Goal: Navigation & Orientation: Understand site structure

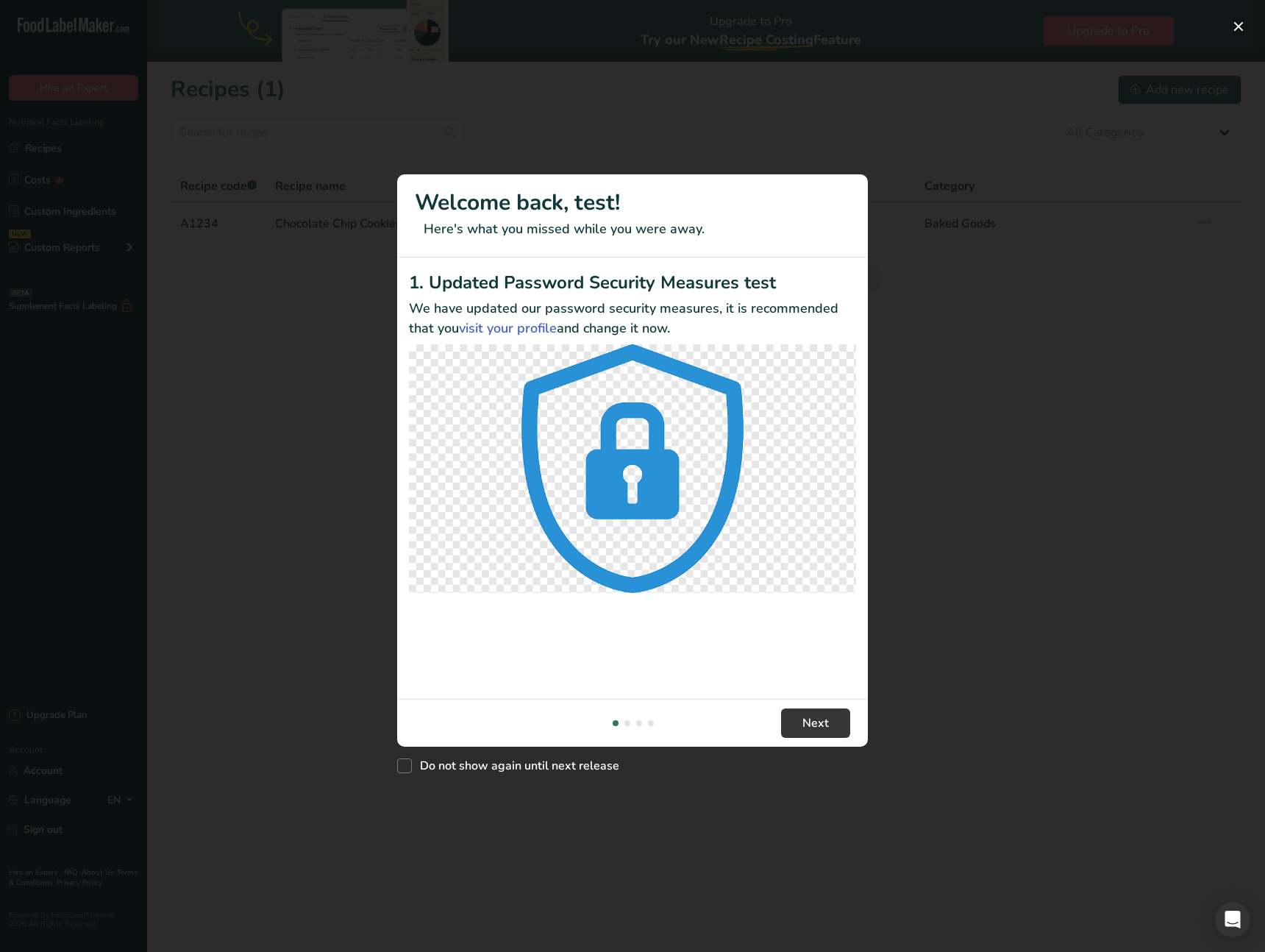
click at [79, 829] on div "New Features" at bounding box center [632, 476] width 1265 height 952
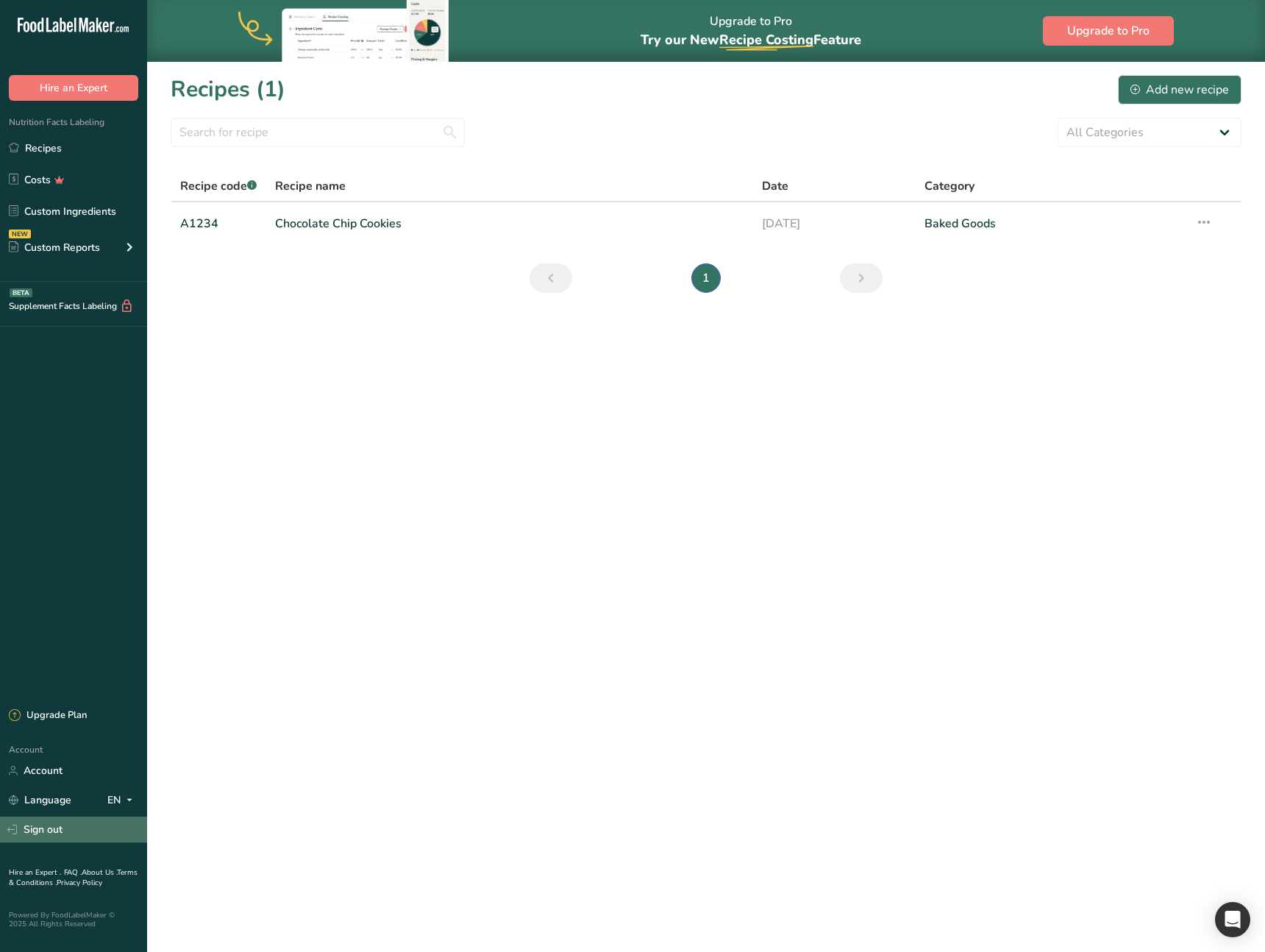
click at [94, 824] on link "Sign out" at bounding box center [73, 830] width 147 height 26
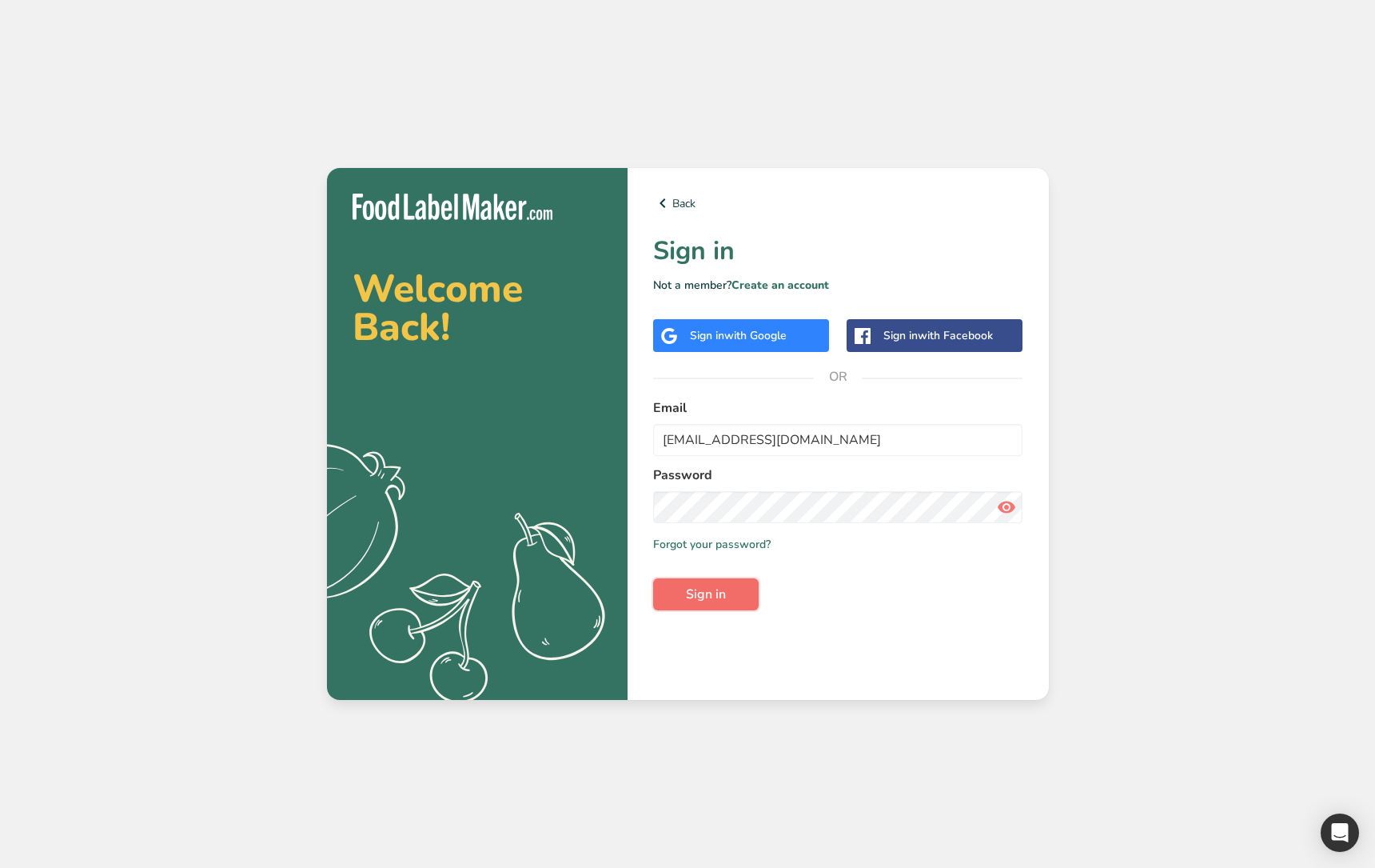
click at [717, 608] on button "Sign in" at bounding box center [706, 594] width 106 height 32
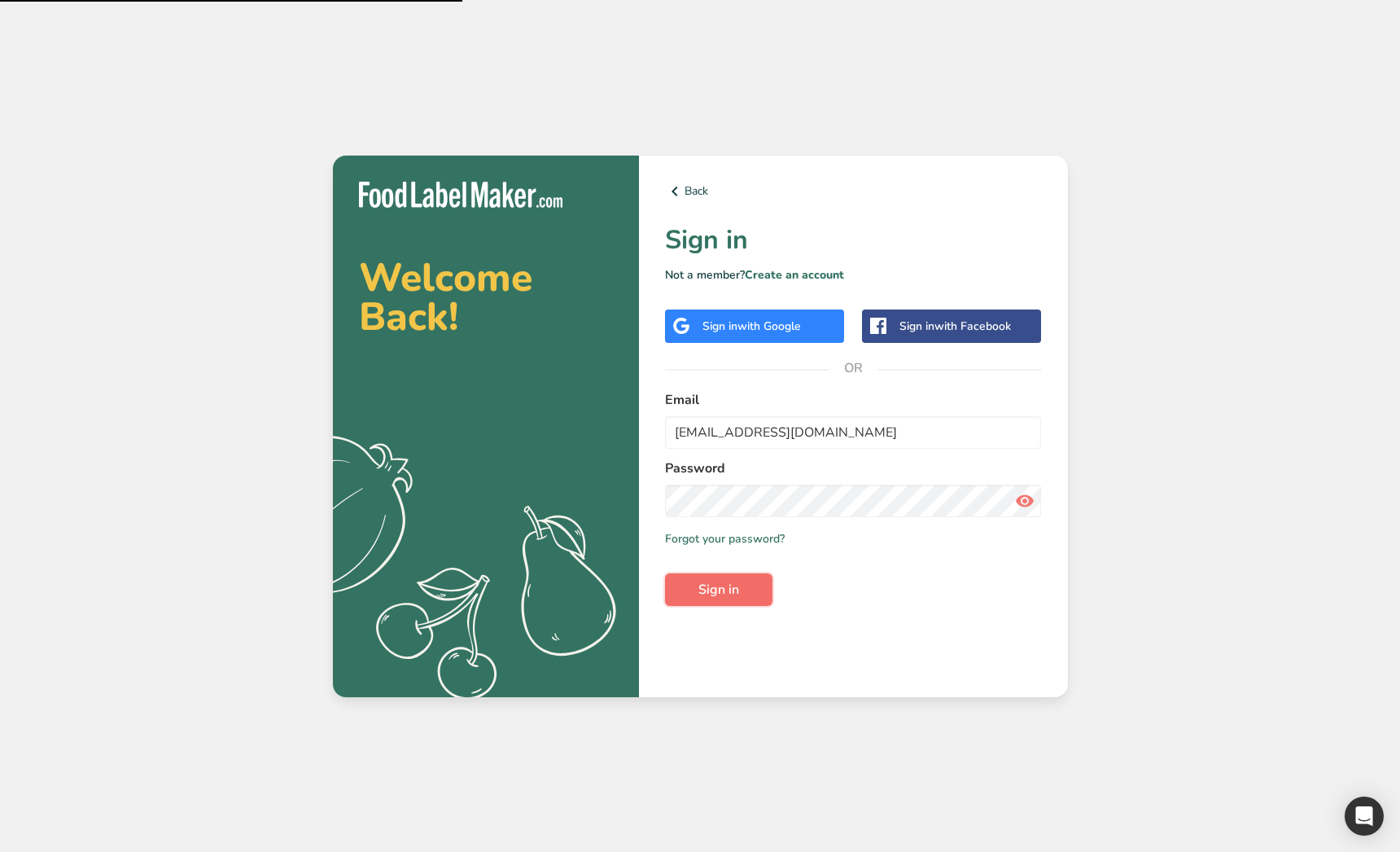
click at [728, 581] on span "Sign in" at bounding box center [719, 589] width 41 height 19
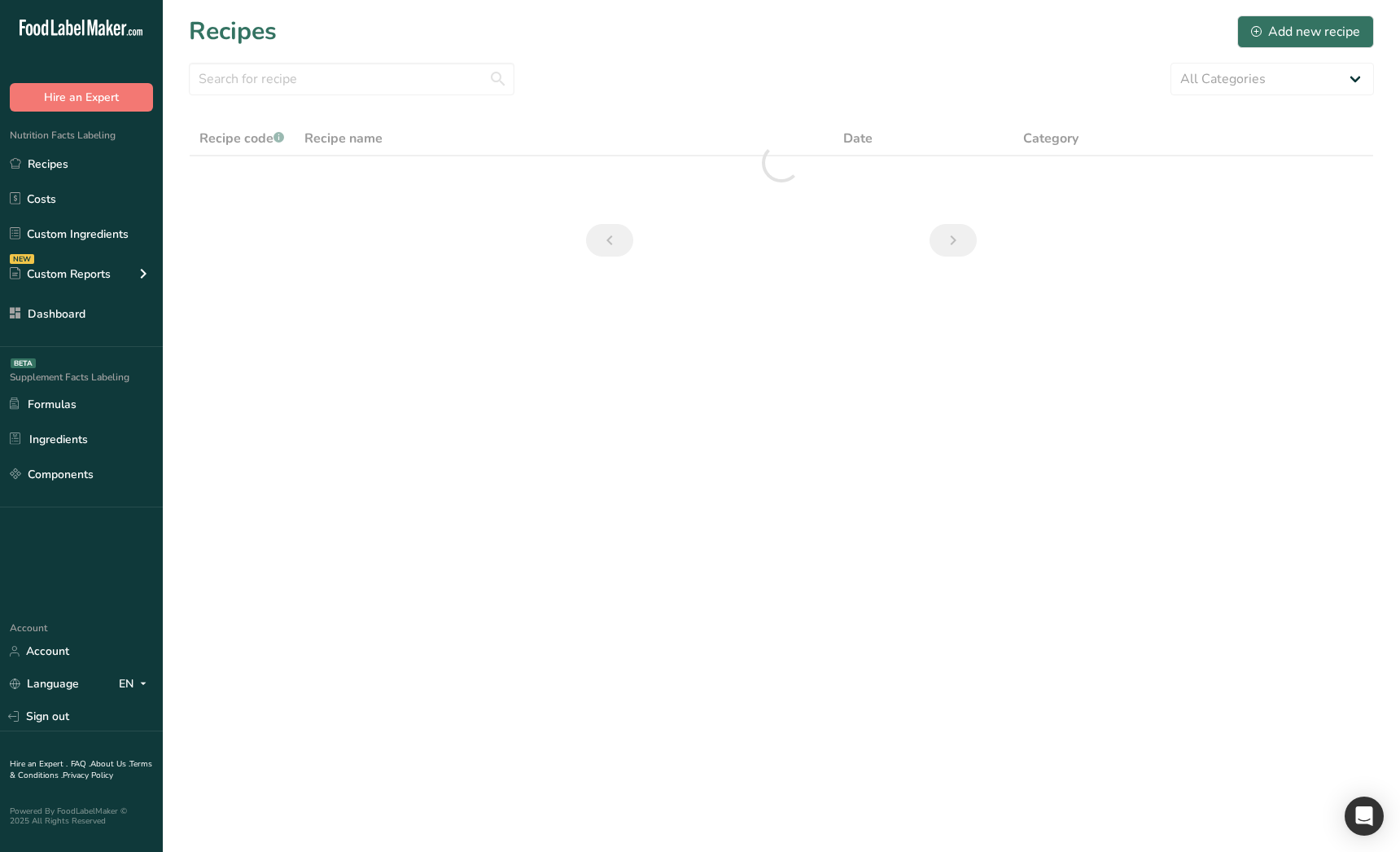
click at [416, 539] on main "Recipes Add new recipe All Categories Baked Goods Beverages category Cooked Mea…" at bounding box center [700, 426] width 1400 height 852
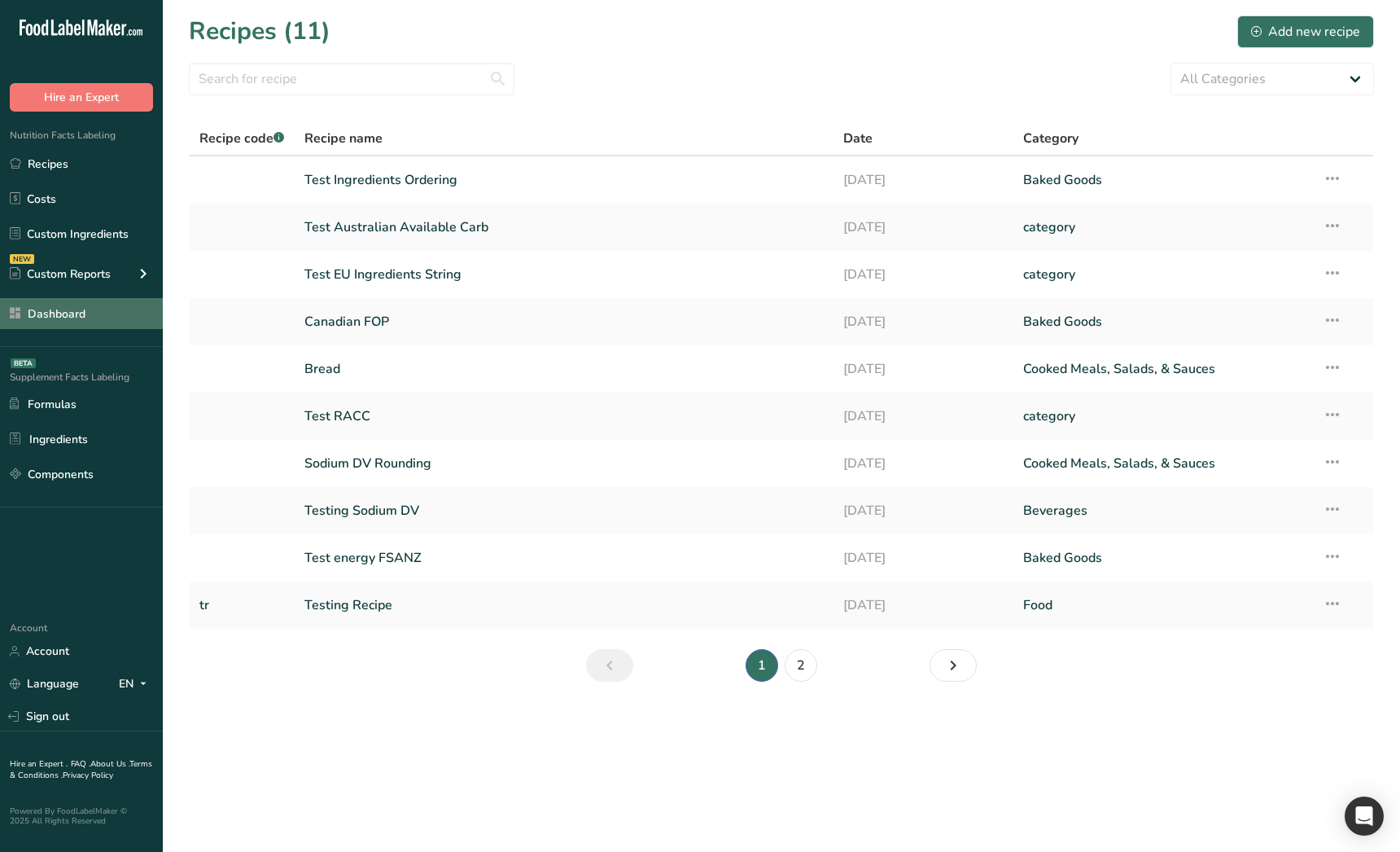
click at [101, 321] on link "Dashboard" at bounding box center [81, 313] width 163 height 31
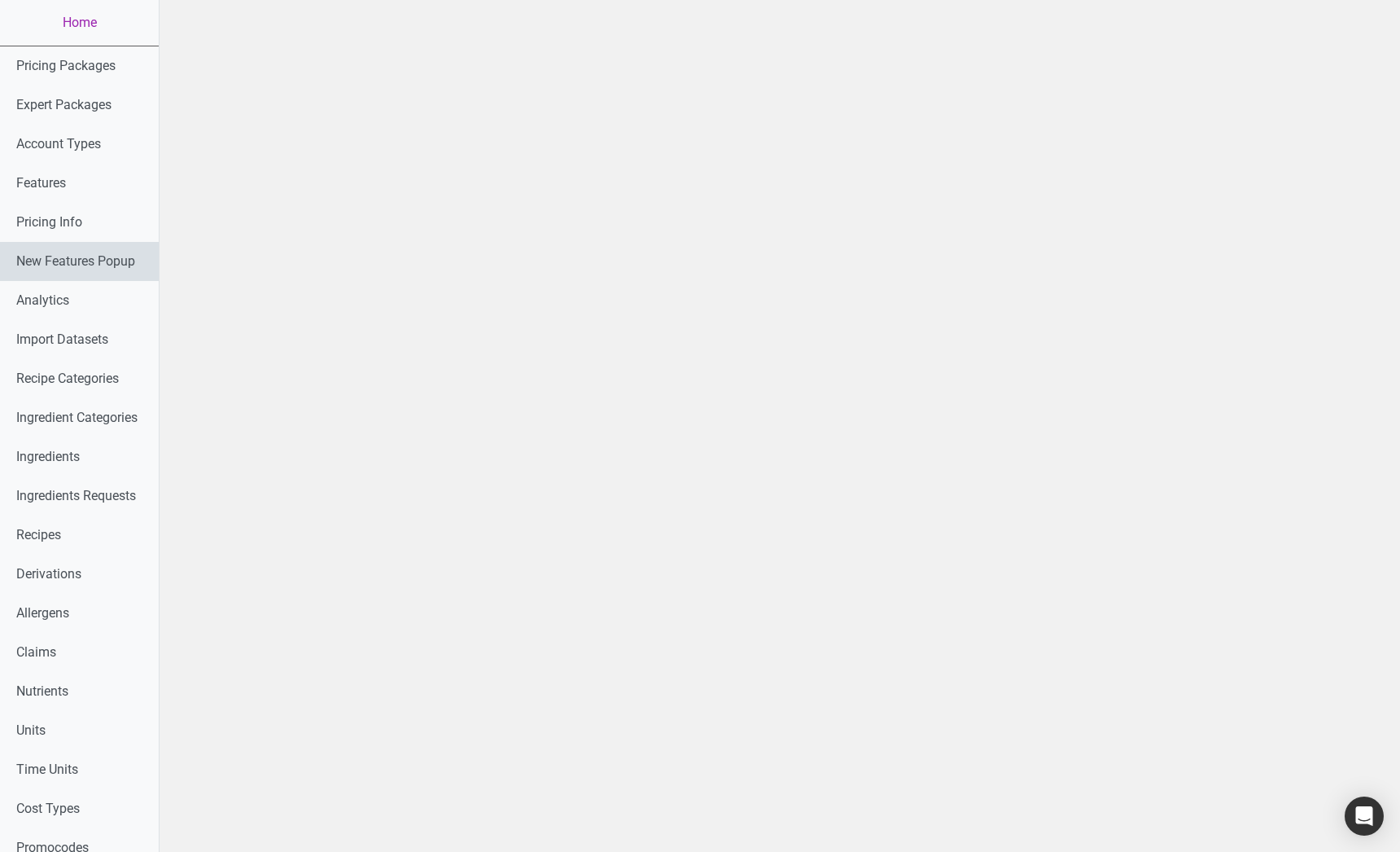
click at [87, 267] on link "New Features Popup" at bounding box center [80, 262] width 159 height 39
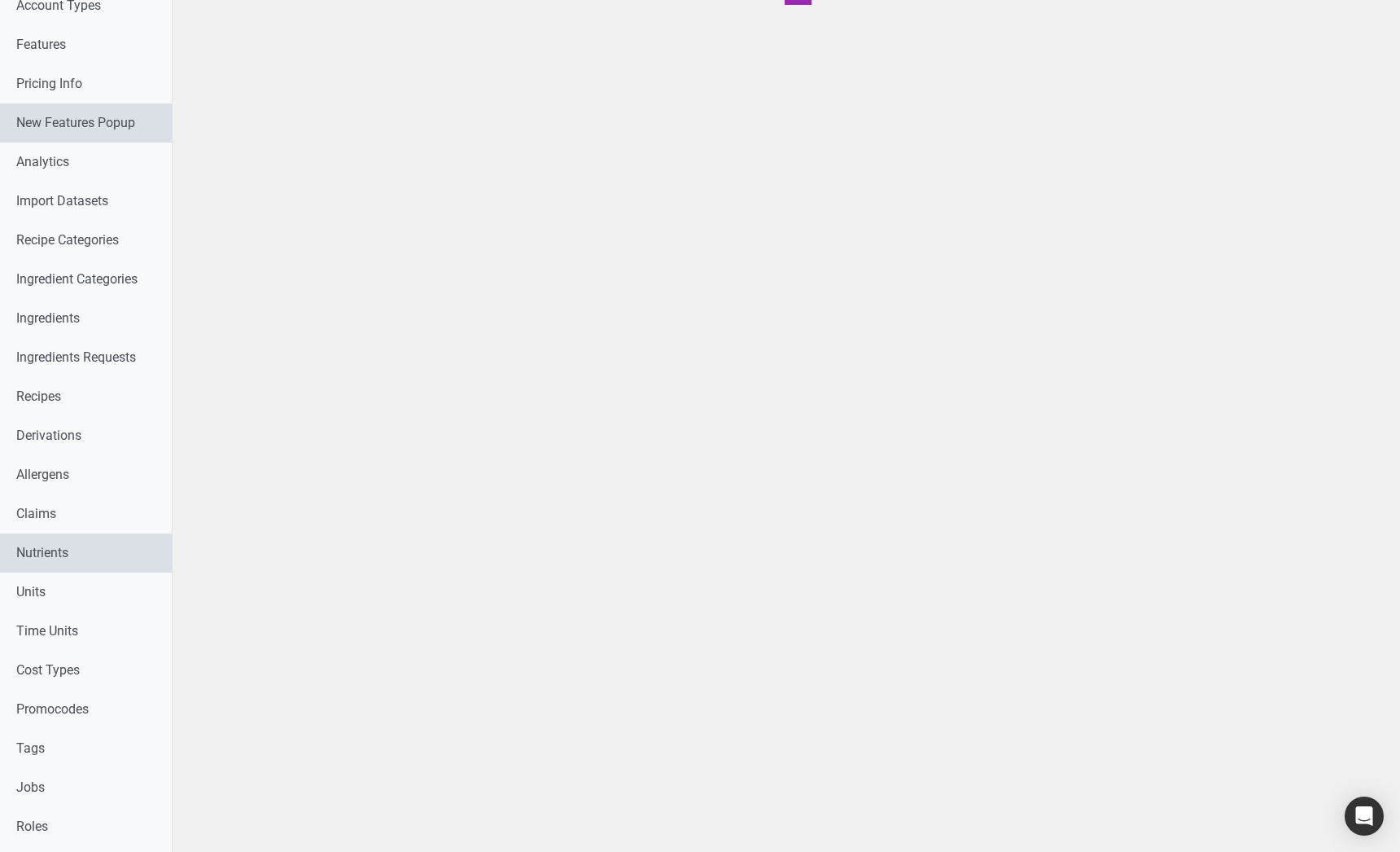
scroll to position [230, 0]
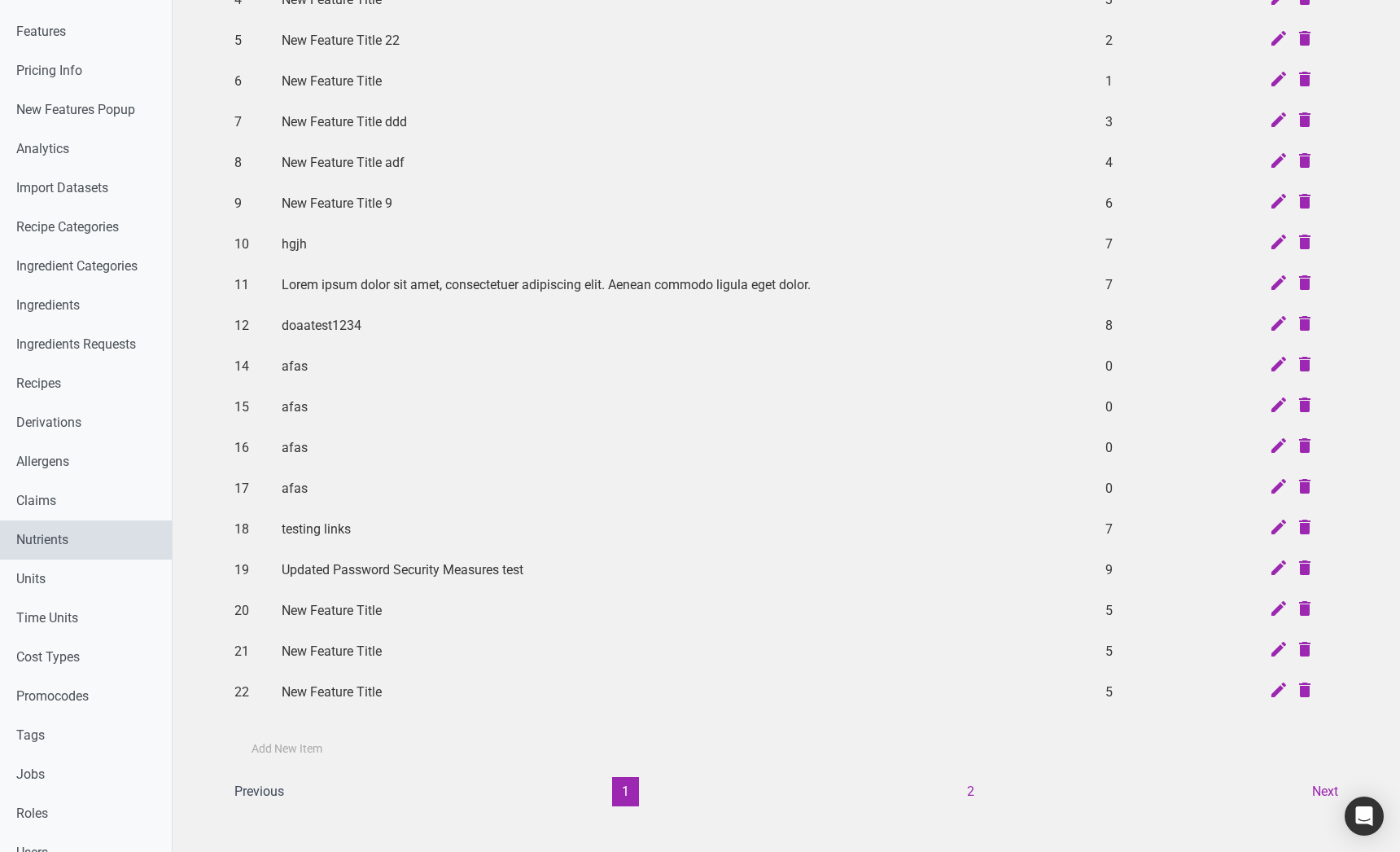
click at [104, 544] on link "Nutrients" at bounding box center [85, 540] width 172 height 39
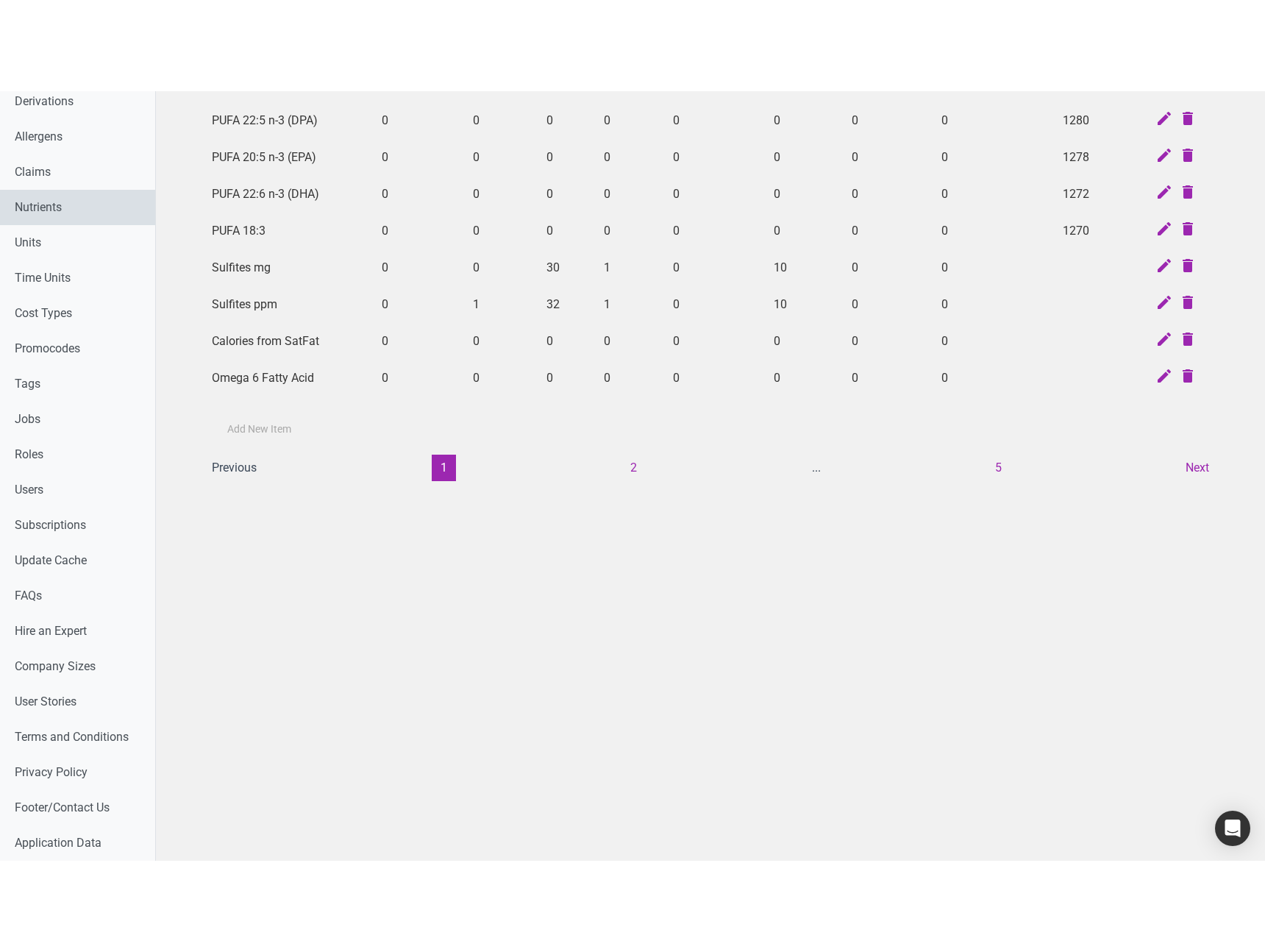
scroll to position [396, 0]
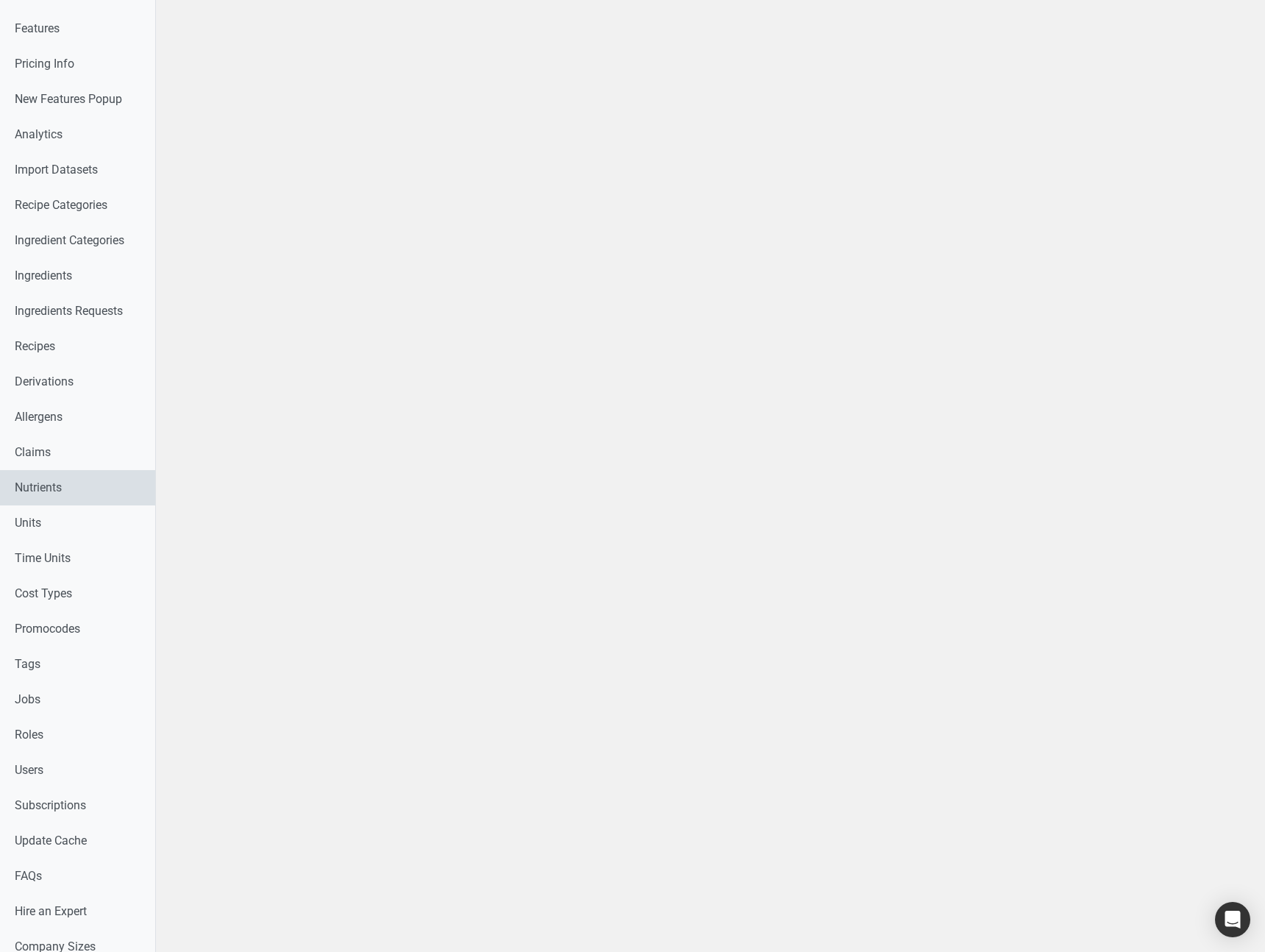
scroll to position [396, 0]
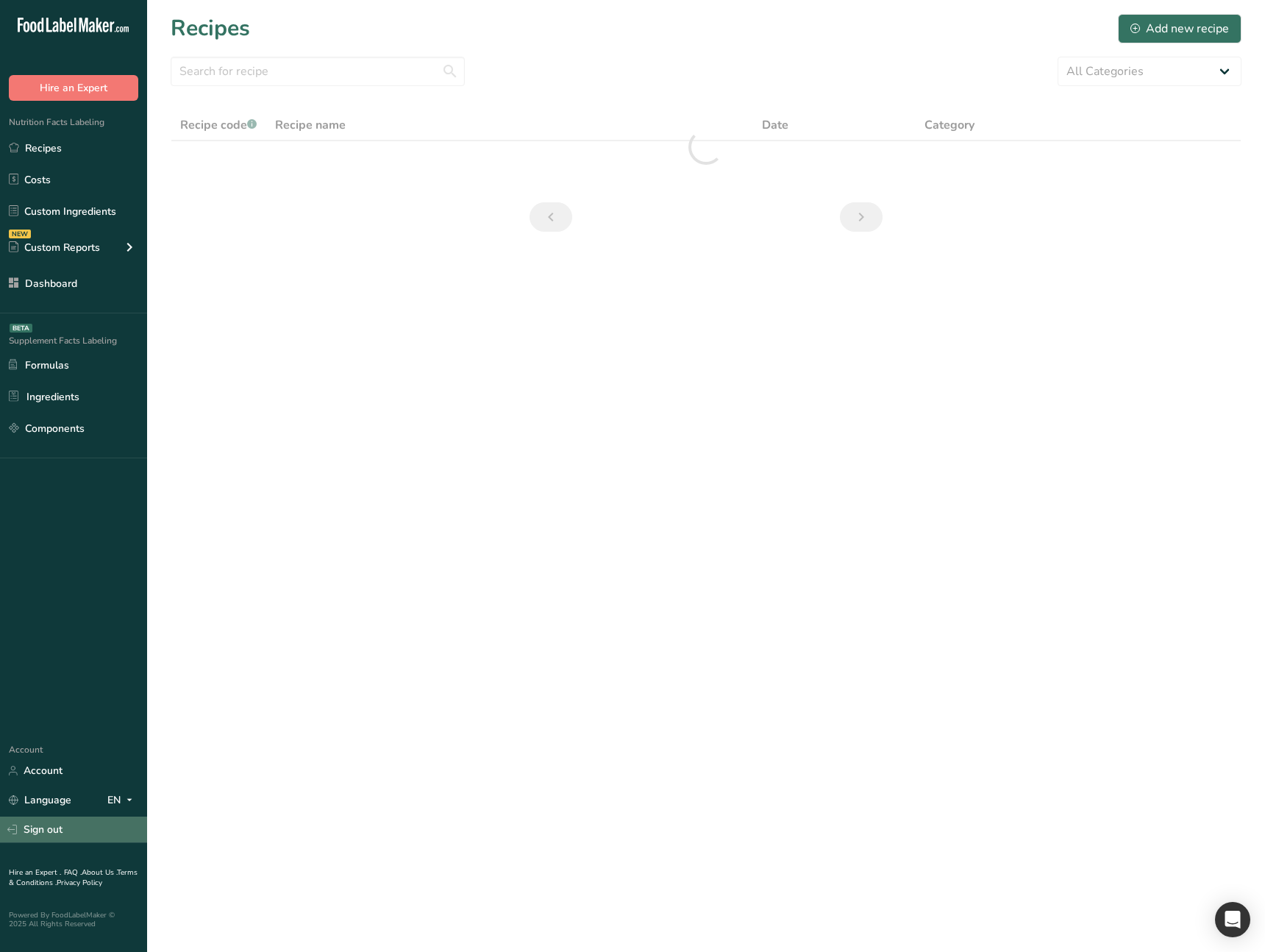
click at [44, 827] on link "Sign out" at bounding box center [73, 830] width 147 height 26
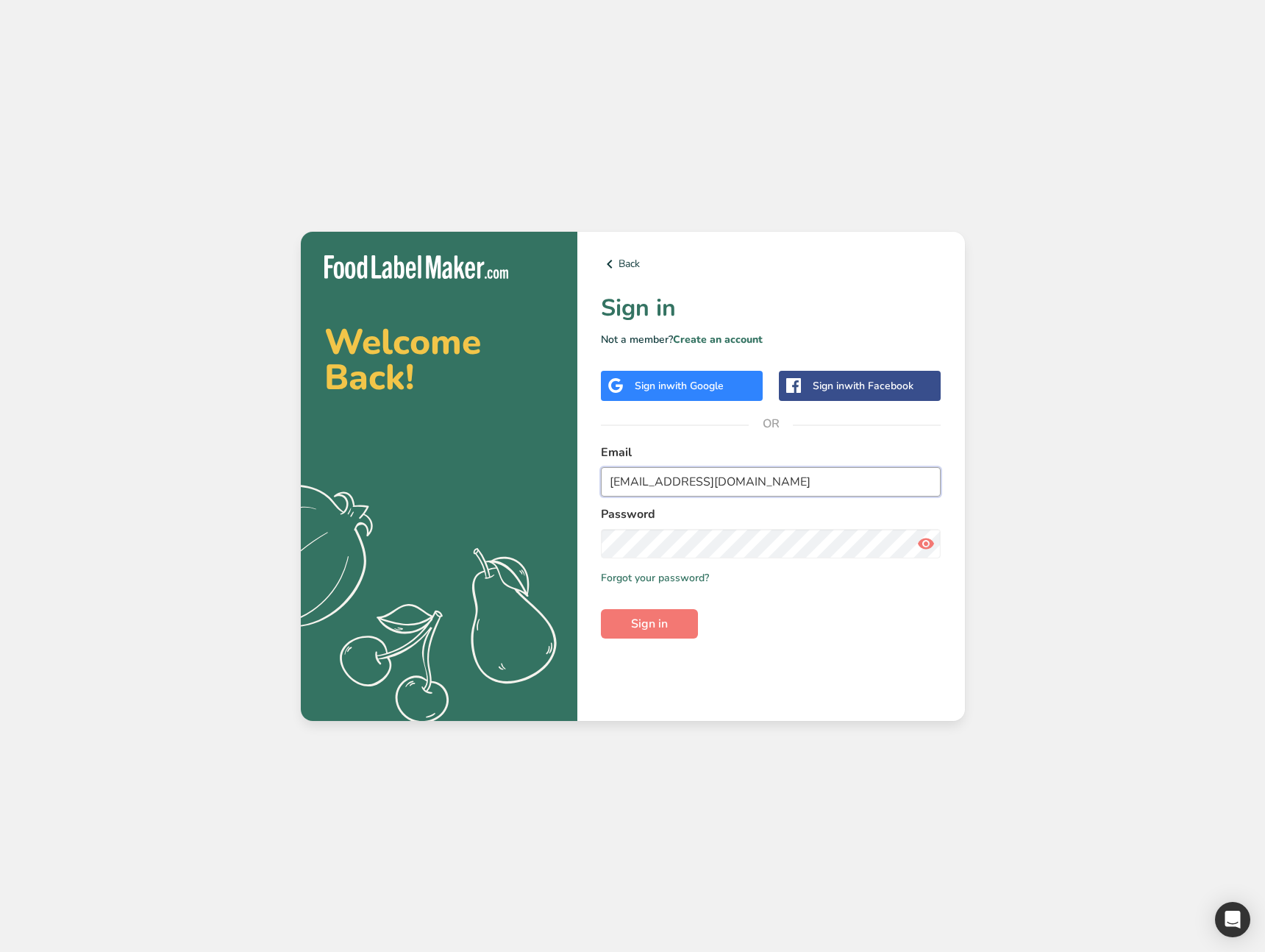
click at [646, 481] on input "ahmad@foodlabelmaker.com" at bounding box center [771, 482] width 340 height 29
paste input "dmin@test"
type input "admin@test.com"
click at [655, 627] on span "Sign in" at bounding box center [649, 623] width 37 height 18
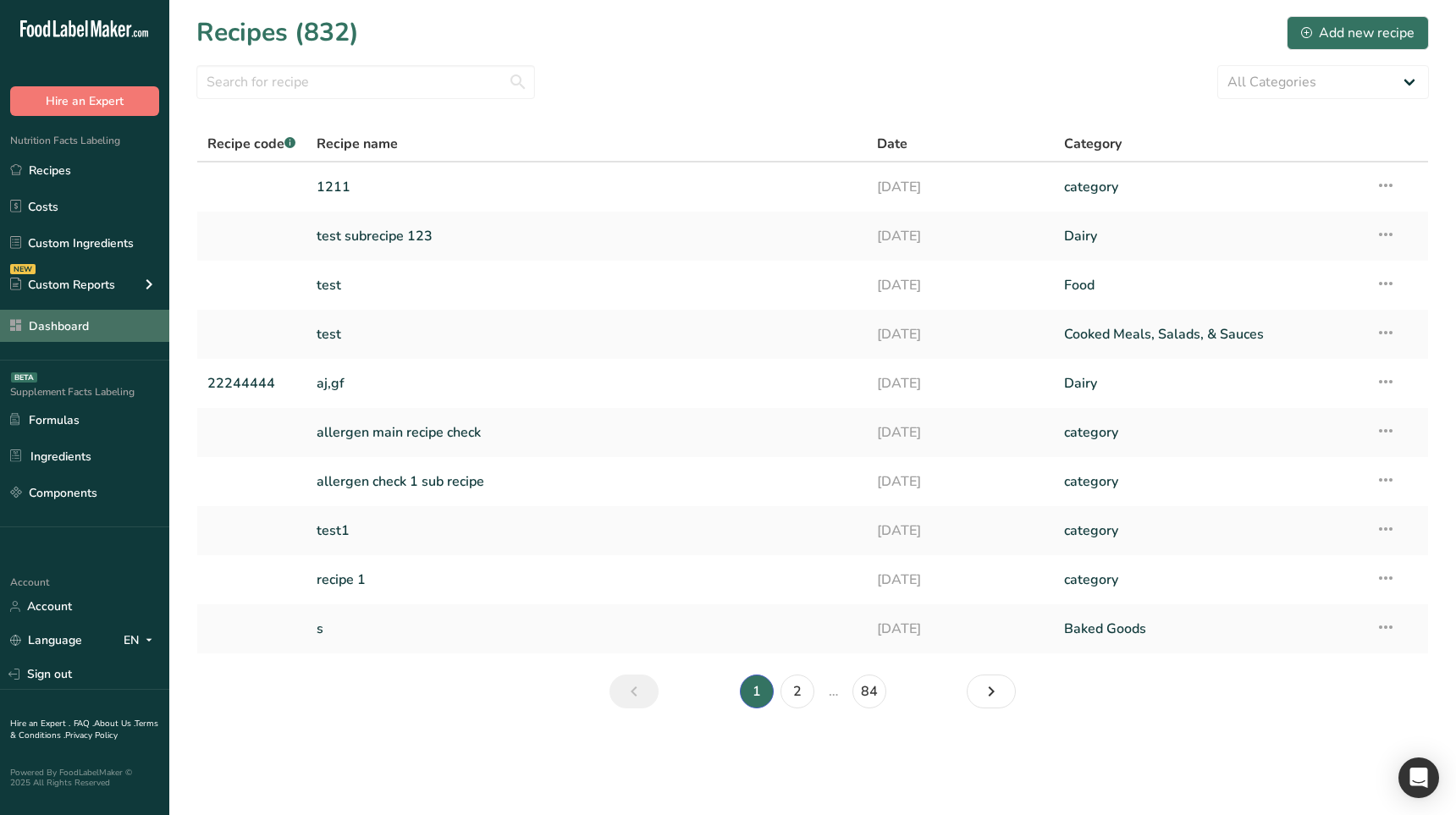
click at [97, 335] on link "Dashboard" at bounding box center [85, 326] width 169 height 33
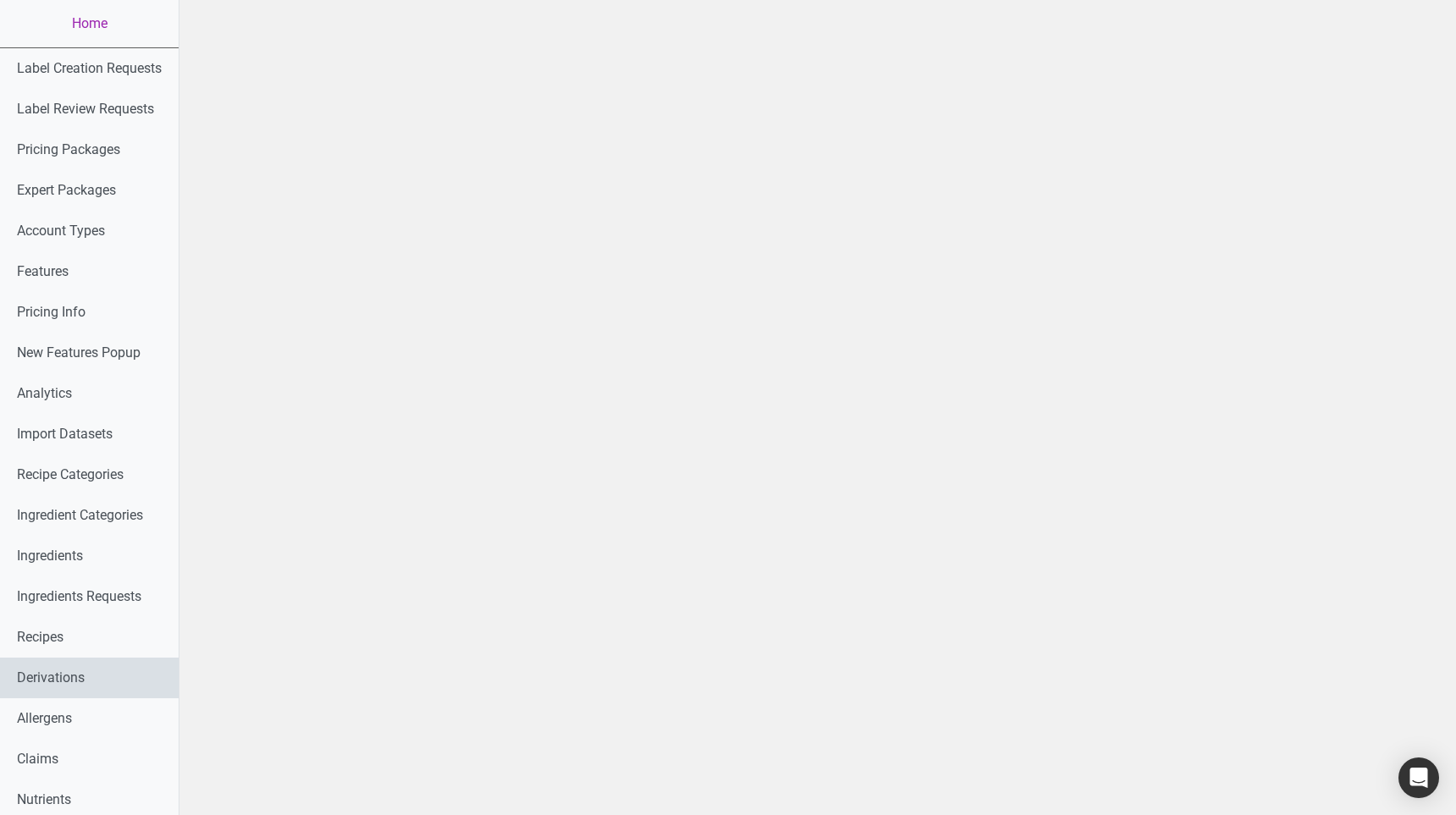
click at [48, 678] on link "Derivations" at bounding box center [89, 678] width 179 height 40
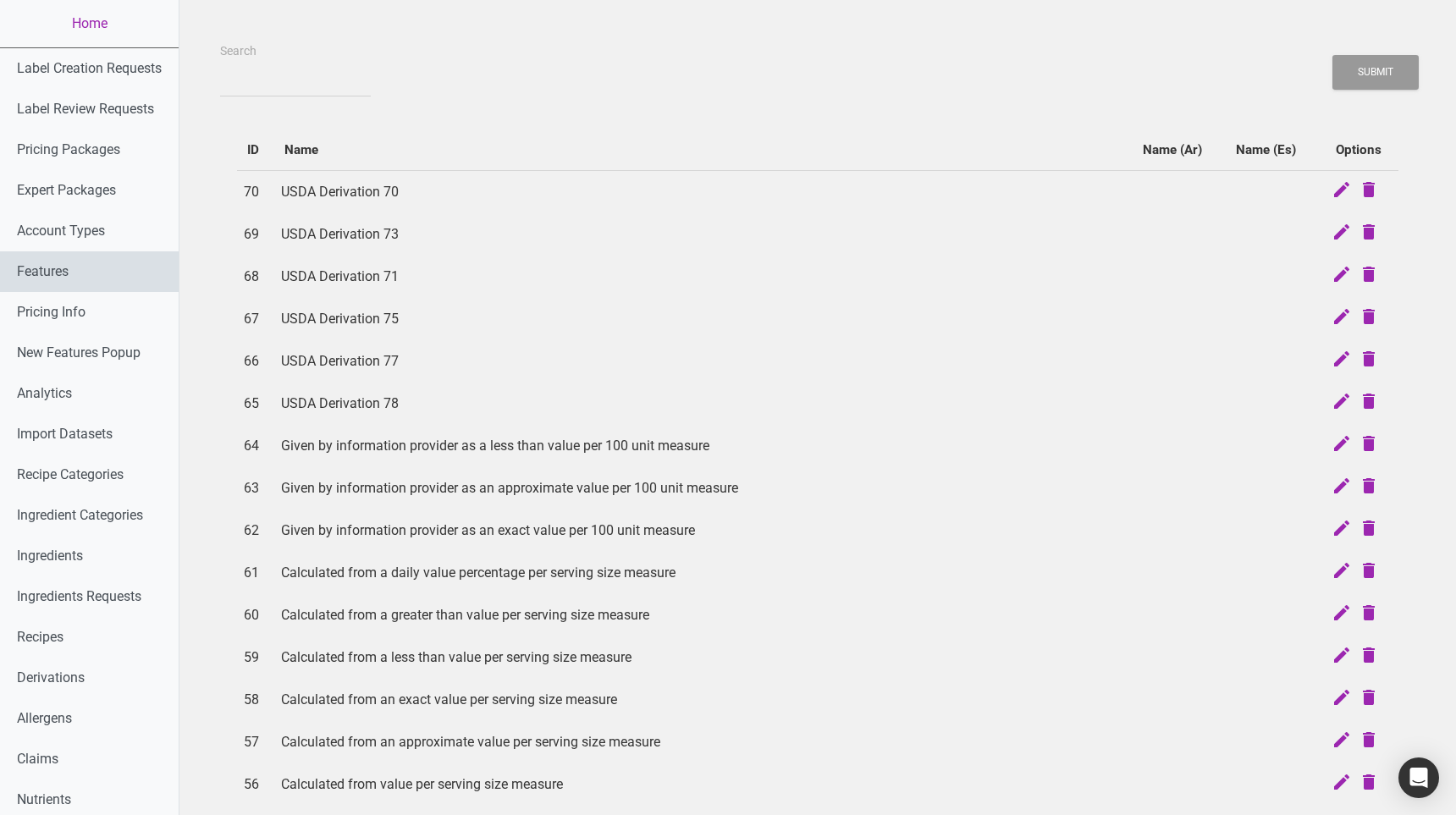
click at [67, 268] on link "Features" at bounding box center [89, 272] width 179 height 40
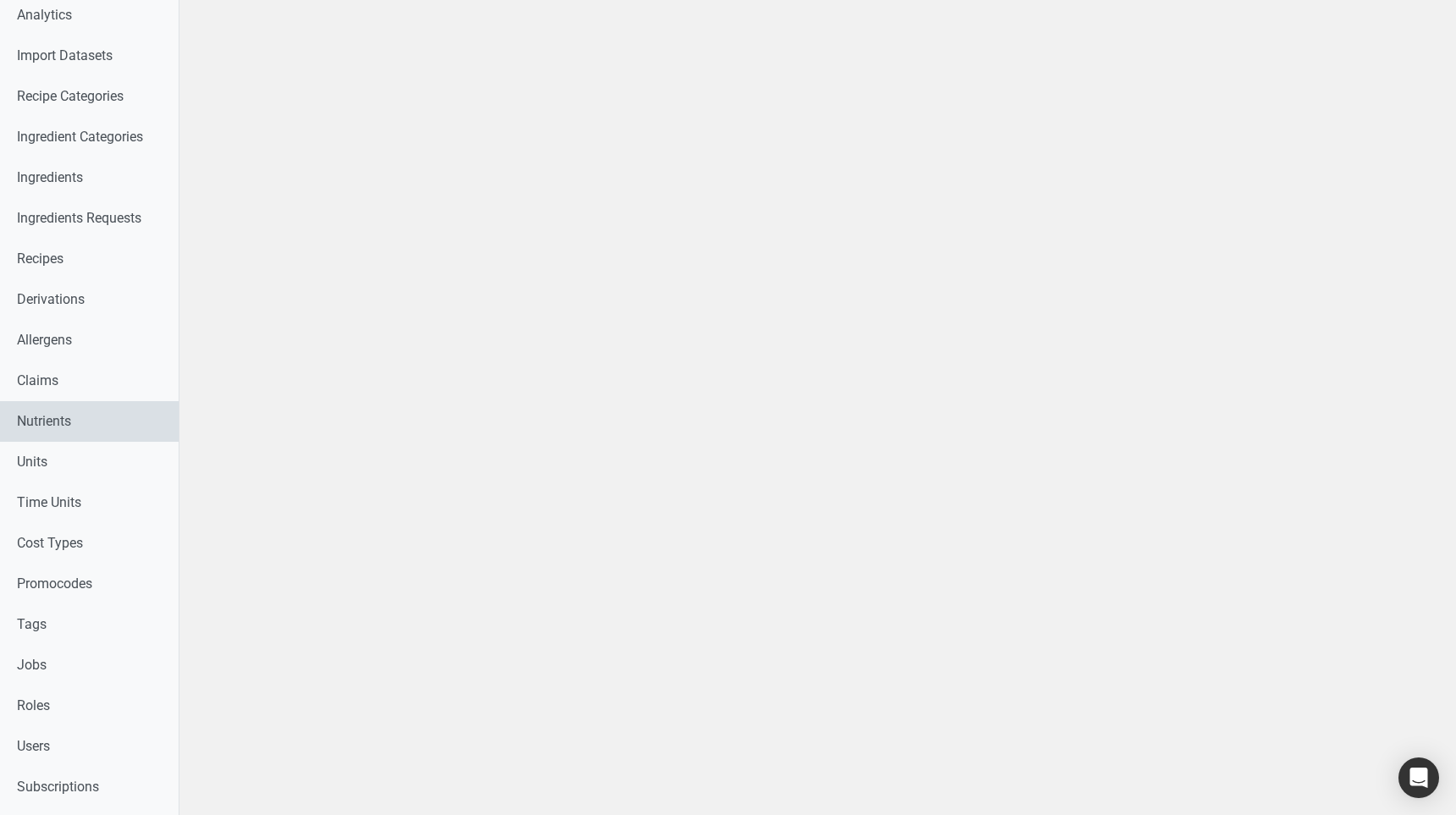
scroll to position [381, 0]
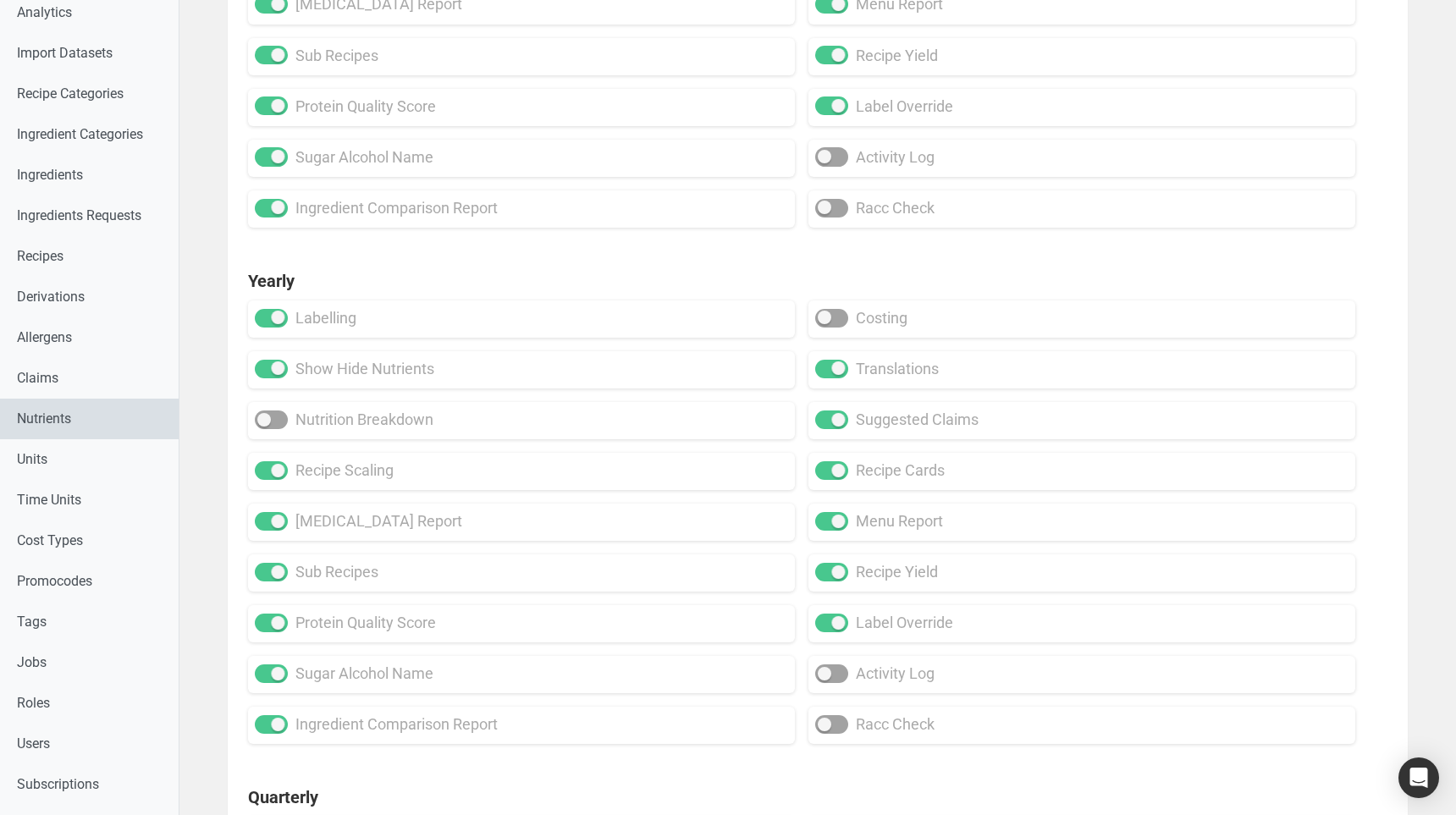
click at [96, 416] on link "Nutrients" at bounding box center [89, 419] width 179 height 40
